Goal: Use online tool/utility: Utilize a website feature to perform a specific function

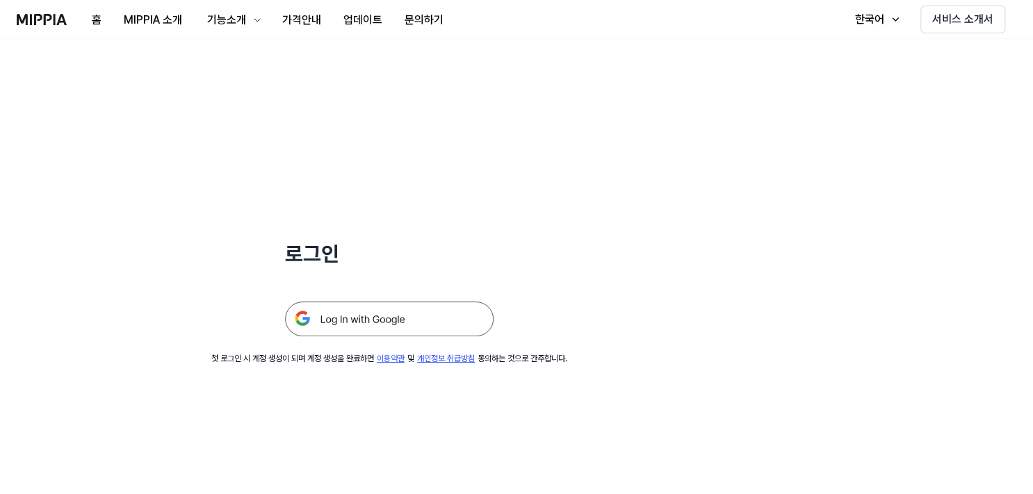
click at [431, 323] on img at bounding box center [389, 319] width 209 height 35
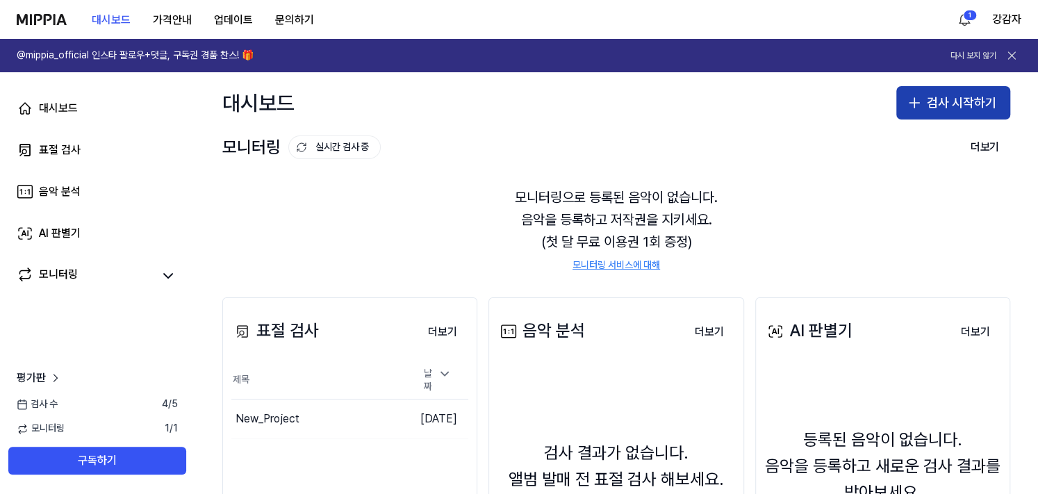
click at [947, 105] on button "검사 시작하기" at bounding box center [954, 102] width 114 height 33
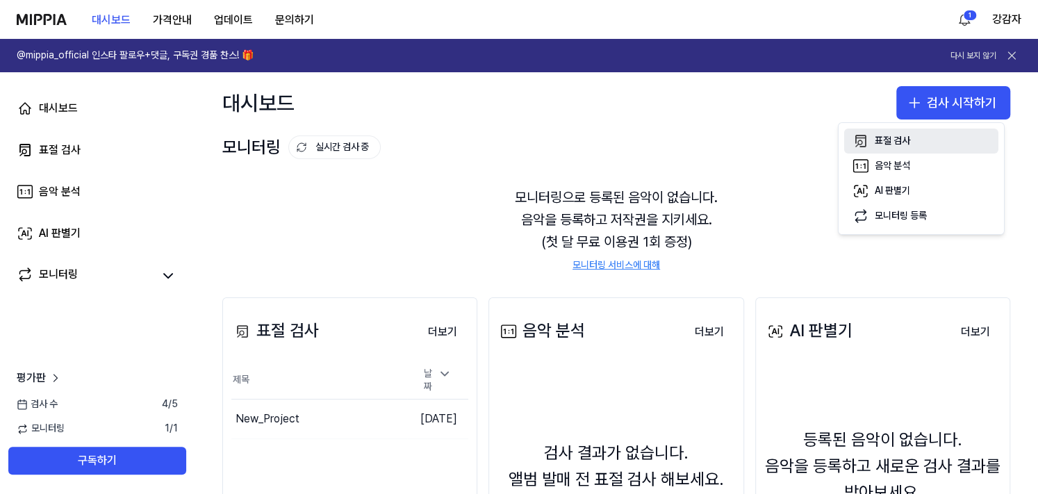
click at [904, 144] on div "표절 검사" at bounding box center [892, 141] width 35 height 14
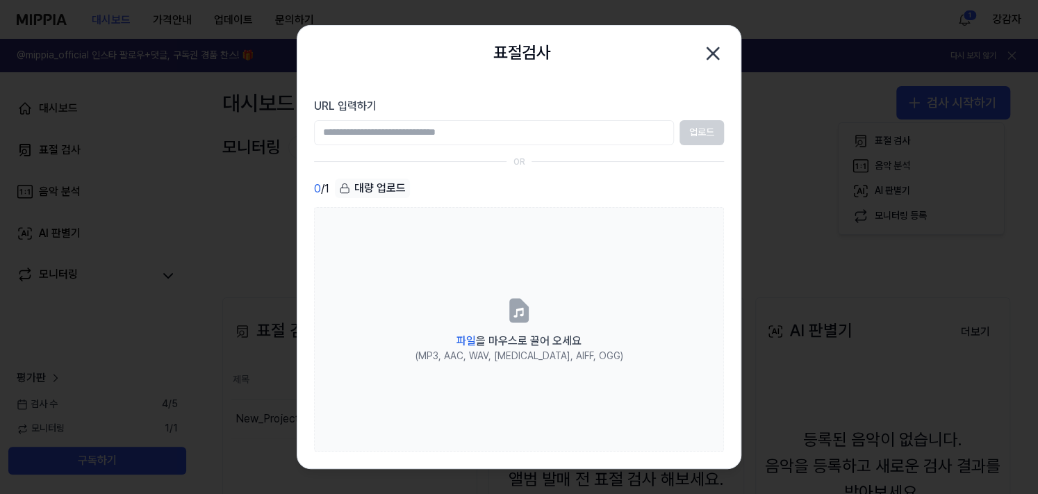
click at [717, 59] on icon "button" at bounding box center [713, 53] width 22 height 22
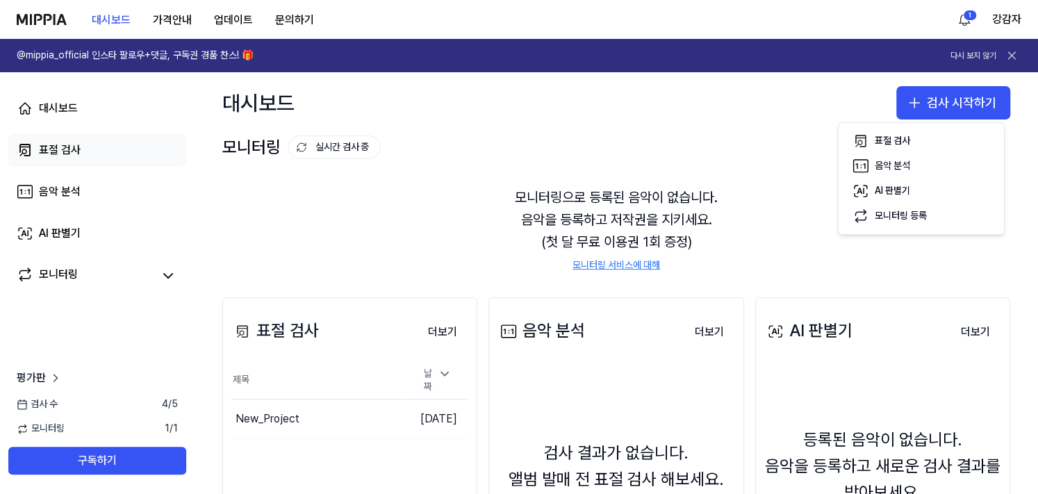
click at [70, 142] on div "표절 검사" at bounding box center [60, 150] width 42 height 17
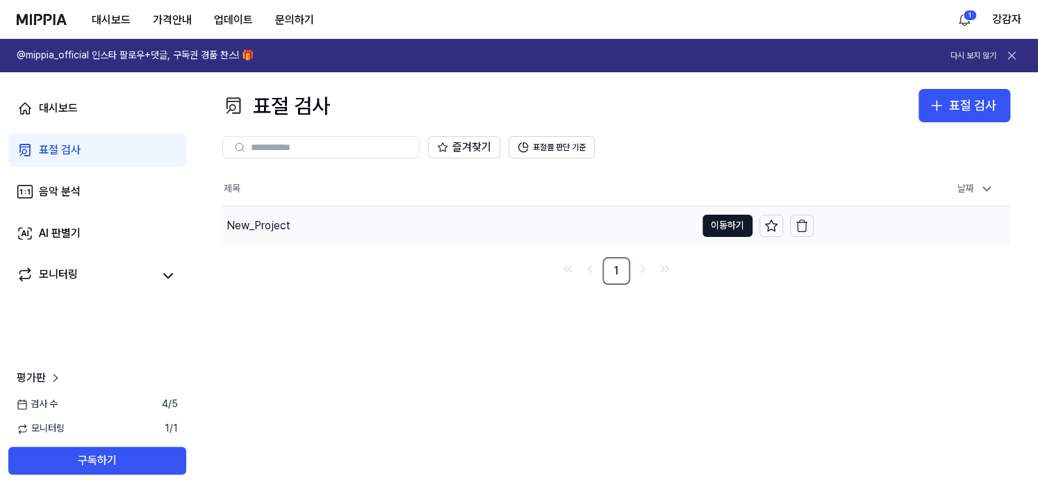
click at [443, 227] on div "New_Project" at bounding box center [458, 225] width 473 height 39
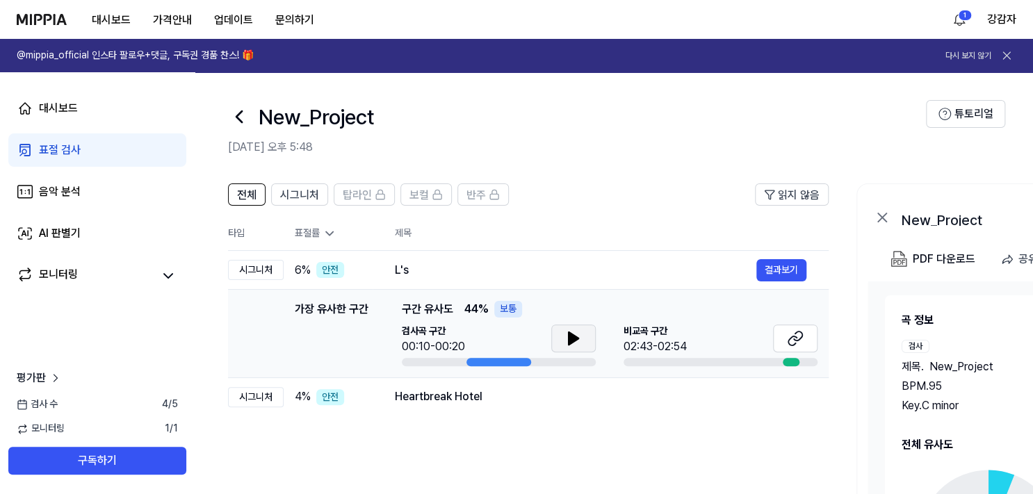
click at [578, 341] on icon at bounding box center [573, 338] width 17 height 17
click at [577, 341] on icon at bounding box center [576, 338] width 3 height 11
click at [243, 113] on icon at bounding box center [239, 117] width 22 height 22
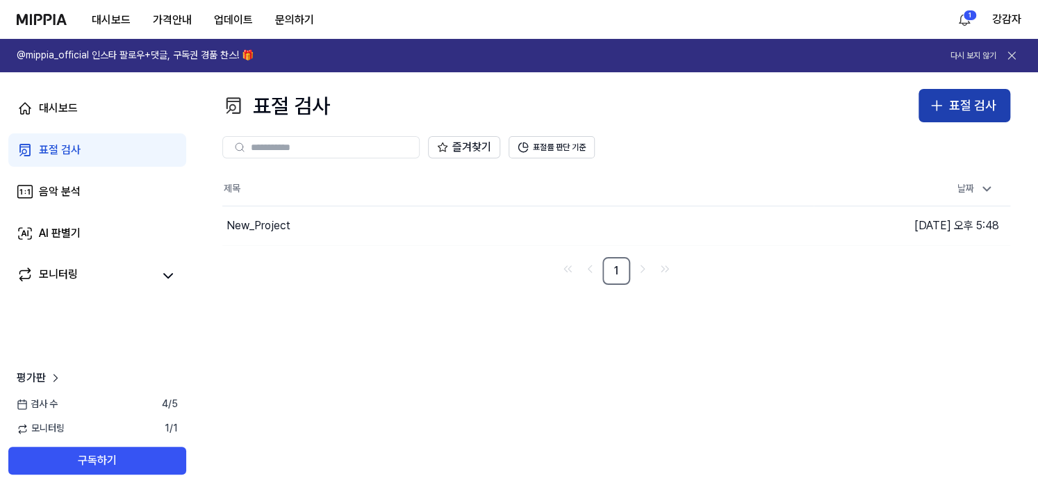
click at [933, 109] on icon "button" at bounding box center [937, 105] width 17 height 17
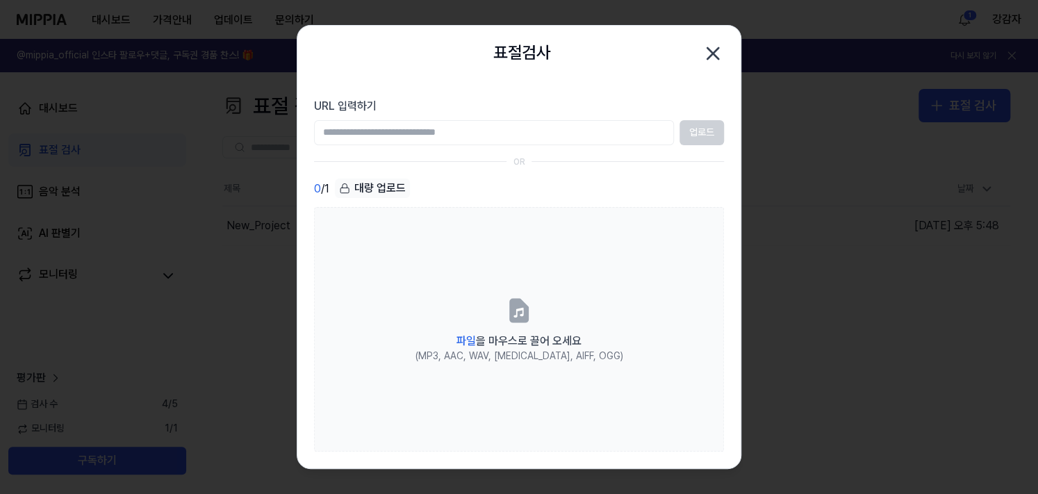
click at [364, 190] on div "대량 업로드" at bounding box center [372, 188] width 75 height 19
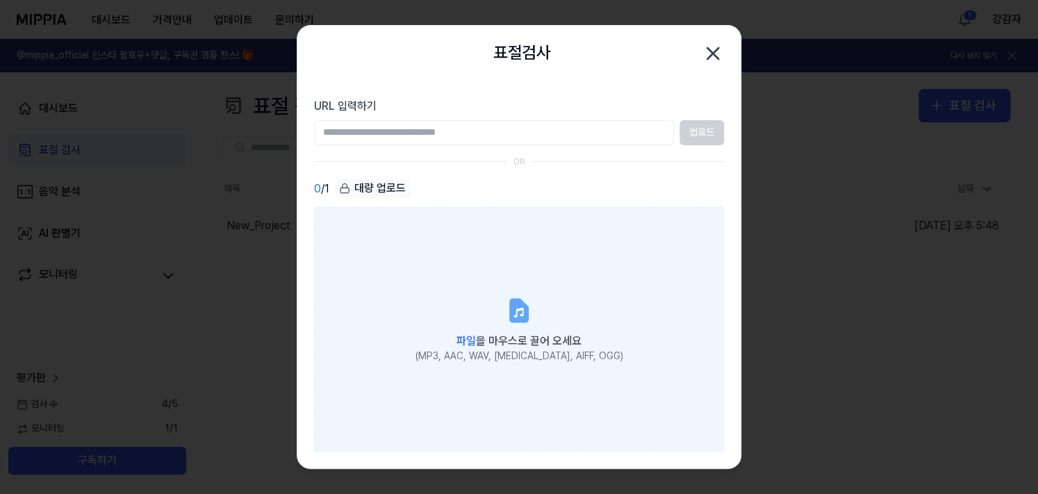
click at [479, 252] on label "파일 을 마우스로 끌어 오세요 (MP3, AAC, WAV, FLAC, AIFF, OGG)" at bounding box center [519, 329] width 410 height 245
click at [0, 0] on input "파일 을 마우스로 끌어 오세요 (MP3, AAC, WAV, FLAC, AIFF, OGG)" at bounding box center [0, 0] width 0 height 0
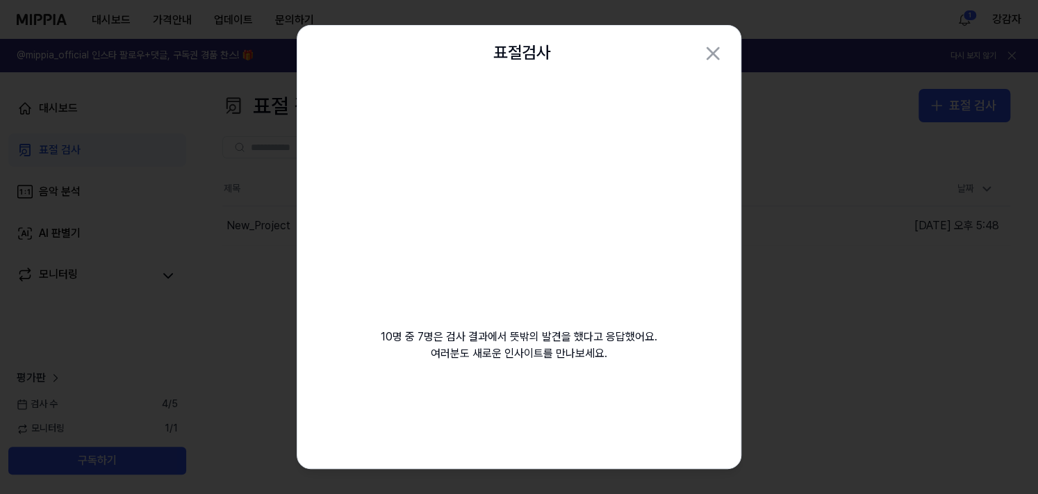
click at [584, 243] on video at bounding box center [519, 215] width 200 height 200
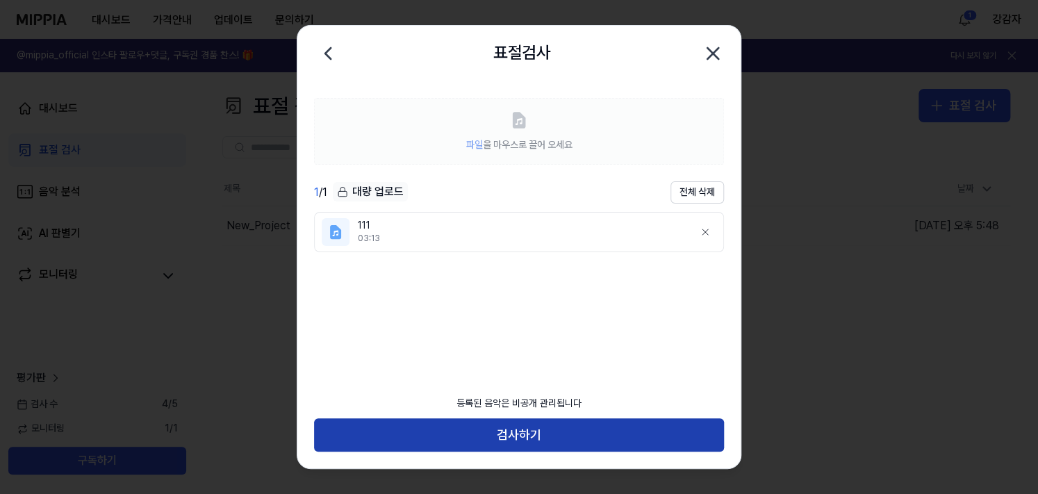
click at [526, 444] on button "검사하기" at bounding box center [519, 434] width 410 height 33
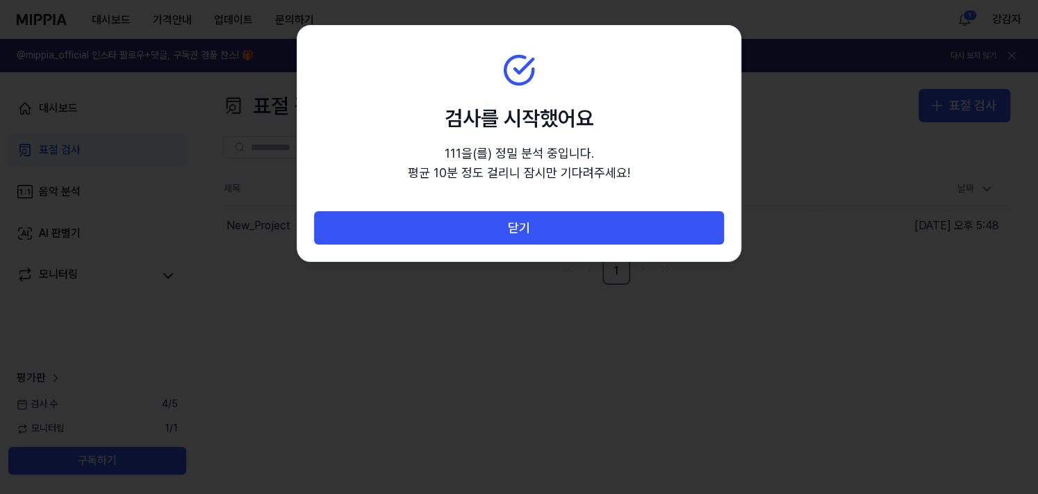
click at [532, 438] on div at bounding box center [519, 247] width 1038 height 494
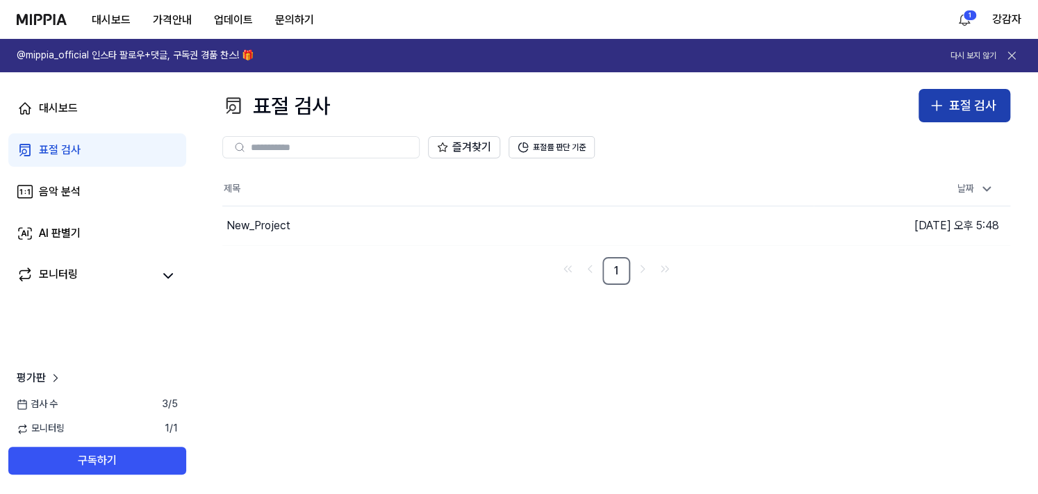
click at [971, 104] on div "표절 검사" at bounding box center [972, 106] width 47 height 20
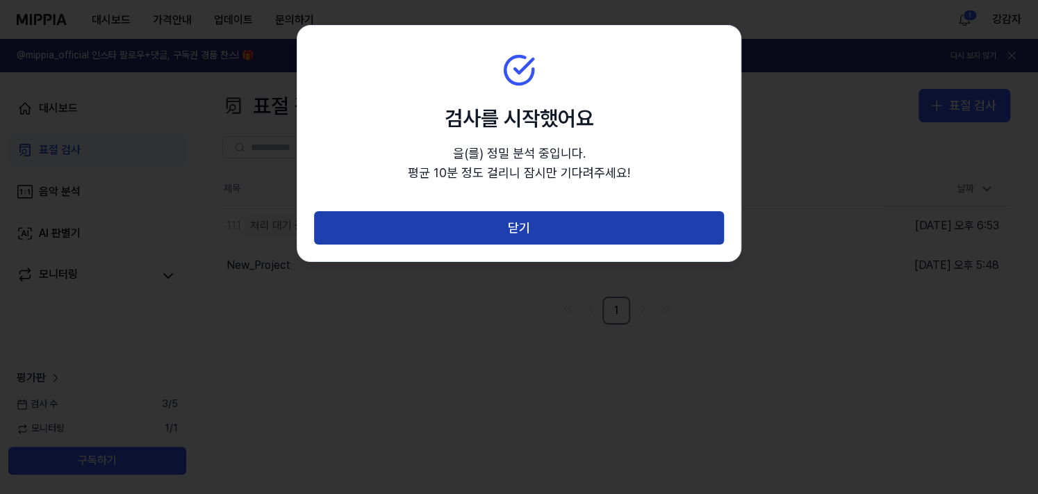
click at [653, 221] on button "닫기" at bounding box center [519, 227] width 410 height 33
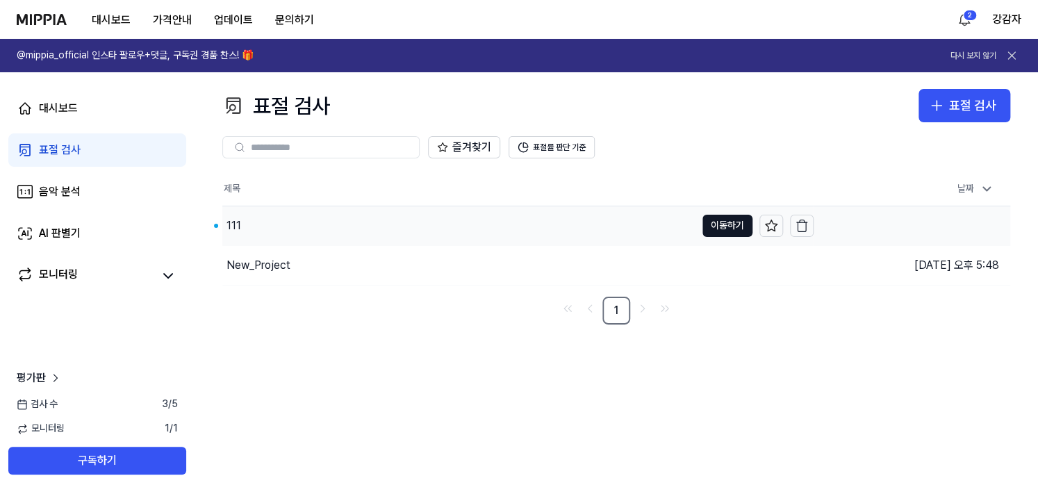
click at [231, 234] on div "111" at bounding box center [458, 225] width 473 height 39
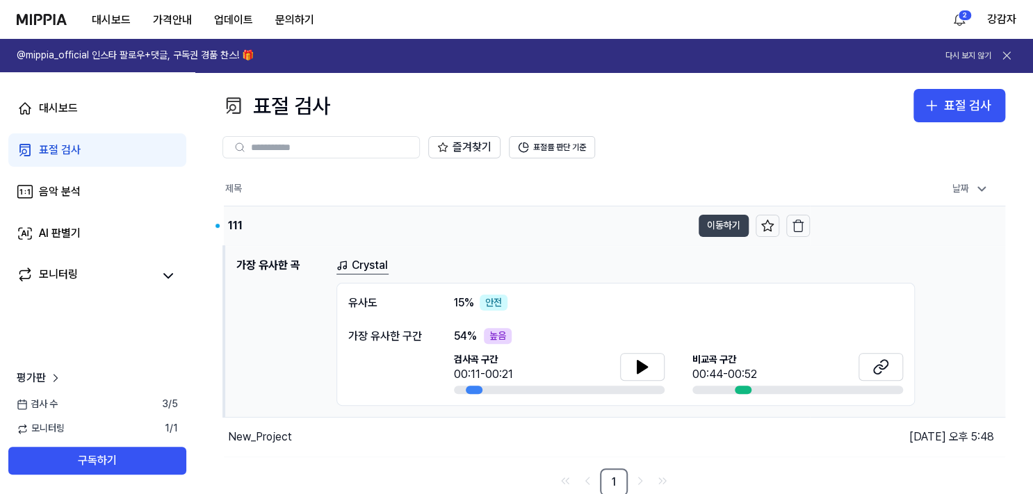
click at [717, 219] on button "이동하기" at bounding box center [724, 226] width 50 height 22
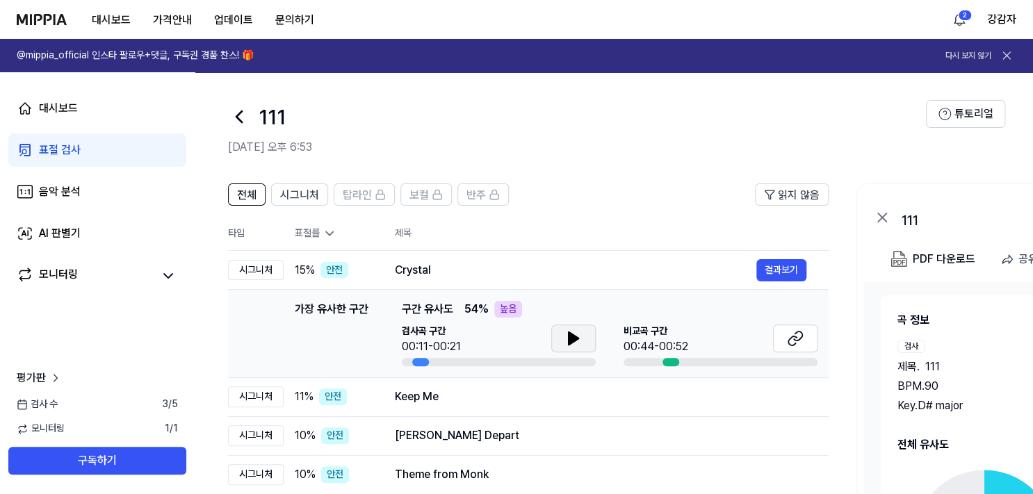
click at [573, 344] on icon at bounding box center [573, 338] width 17 height 17
click at [792, 334] on icon at bounding box center [795, 338] width 17 height 17
